Goal: Task Accomplishment & Management: Use online tool/utility

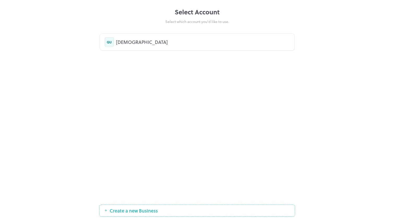
click at [135, 45] on div "QURE" at bounding box center [203, 41] width 174 height 7
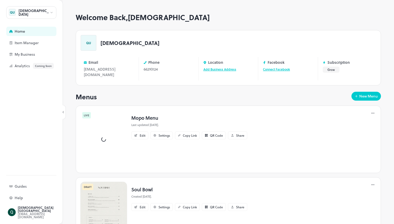
click at [112, 127] on div at bounding box center [103, 139] width 47 height 58
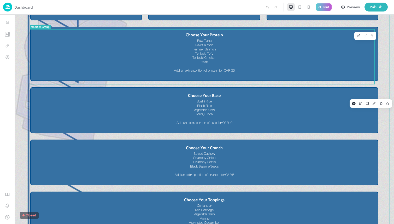
scroll to position [597, 0]
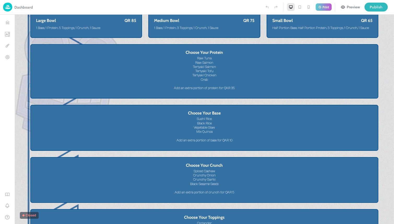
click at [304, 9] on div at bounding box center [300, 7] width 26 height 8
click at [299, 7] on icon at bounding box center [300, 7] width 4 height 4
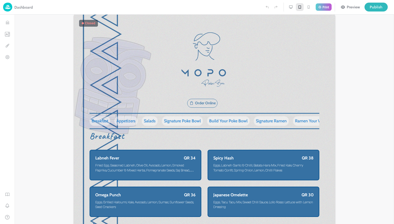
click at [289, 7] on icon at bounding box center [290, 7] width 3 height 2
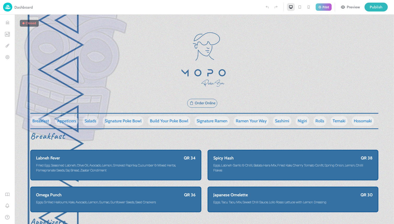
click at [308, 9] on div at bounding box center [309, 7] width 8 height 8
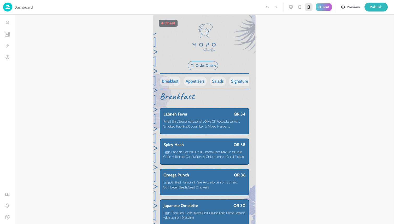
click at [300, 5] on icon at bounding box center [300, 7] width 4 height 4
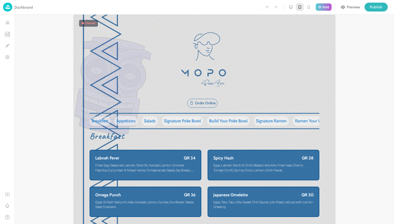
click at [291, 8] on icon at bounding box center [291, 8] width 0 height 1
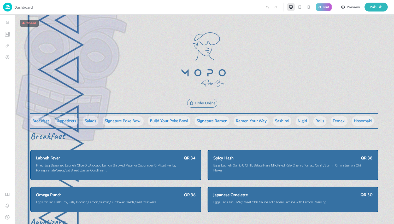
click at [301, 7] on icon at bounding box center [300, 7] width 4 height 4
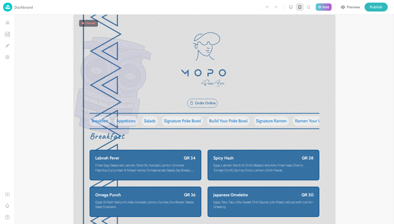
click at [287, 8] on div at bounding box center [291, 7] width 8 height 8
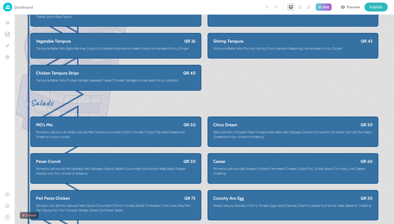
scroll to position [349, 0]
